Goal: Transaction & Acquisition: Purchase product/service

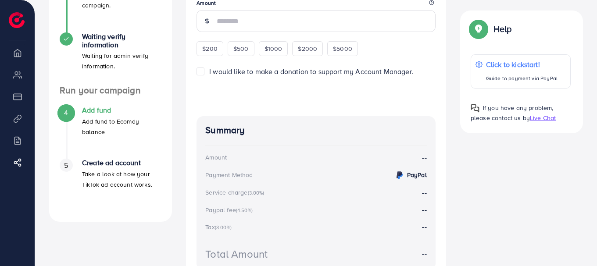
scroll to position [195, 0]
click at [217, 46] on div "$200" at bounding box center [209, 47] width 27 height 15
type input "***"
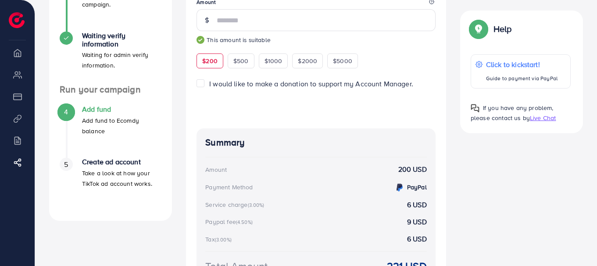
click at [209, 85] on label "I would like to make a donation to support my Account Manager." at bounding box center [311, 84] width 204 height 10
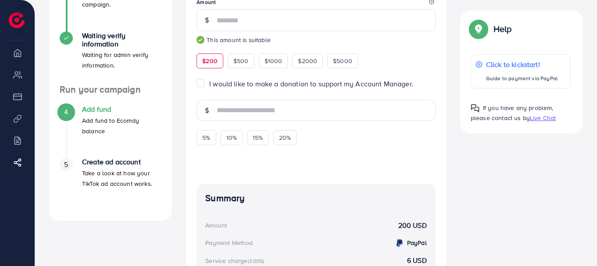
click at [209, 88] on label "I would like to make a donation to support my Account Manager." at bounding box center [311, 84] width 204 height 10
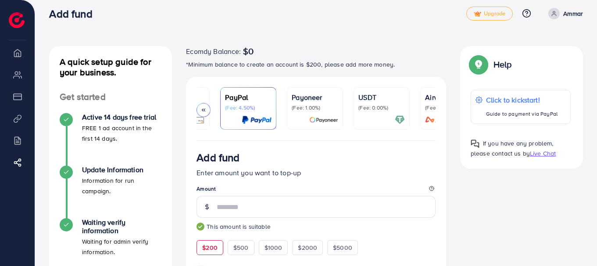
scroll to position [0, 84]
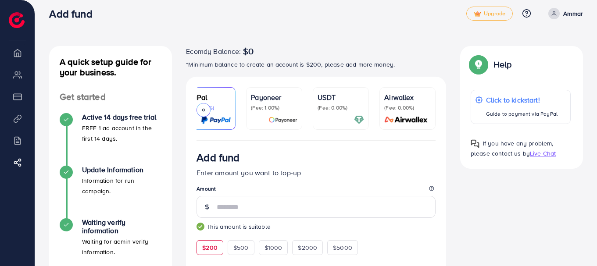
click at [339, 109] on p "(Fee: 0.00%)" at bounding box center [340, 107] width 46 height 7
